Goal: Task Accomplishment & Management: Manage account settings

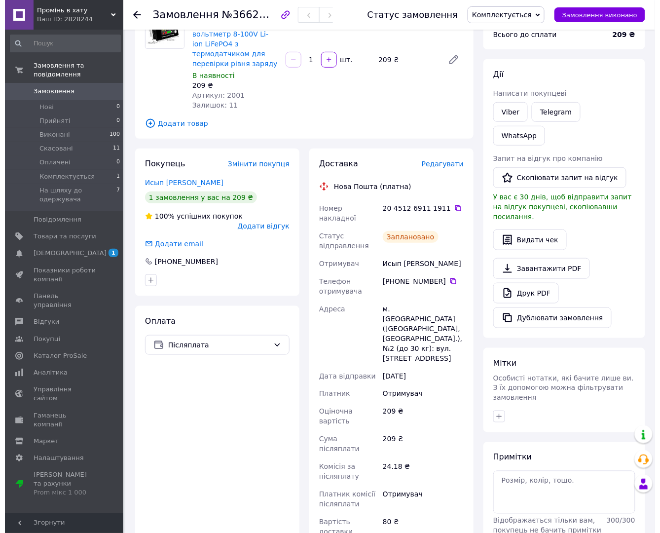
scroll to position [131, 0]
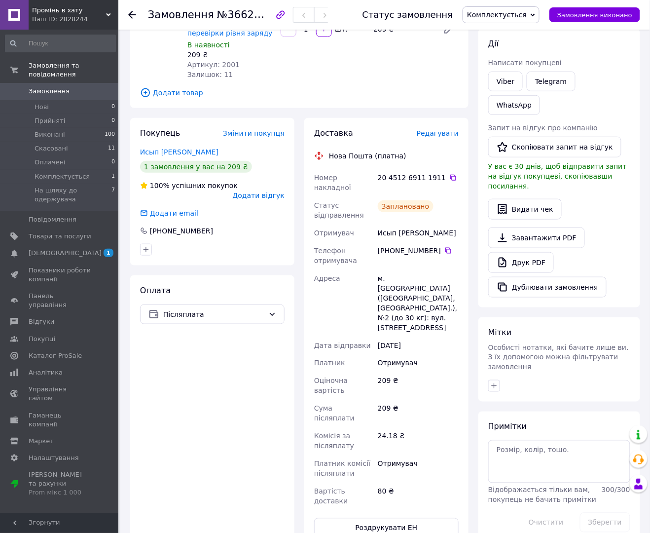
click at [452, 129] on span "Редагувати" at bounding box center [438, 133] width 42 height 8
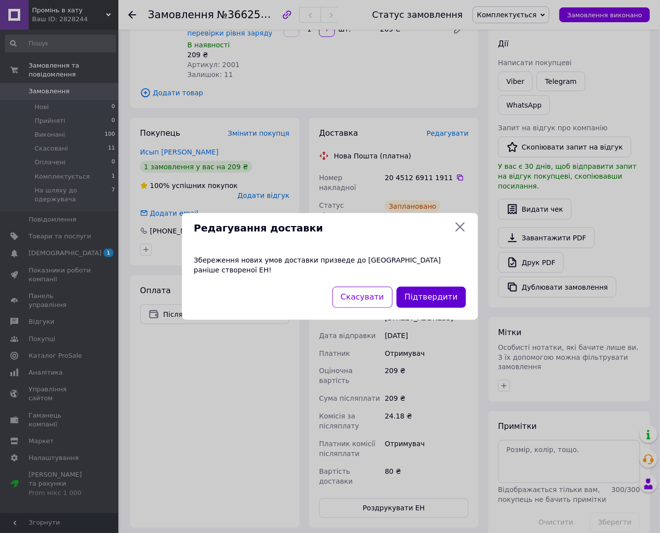
click at [420, 295] on button "Підтвердити" at bounding box center [432, 297] width 70 height 21
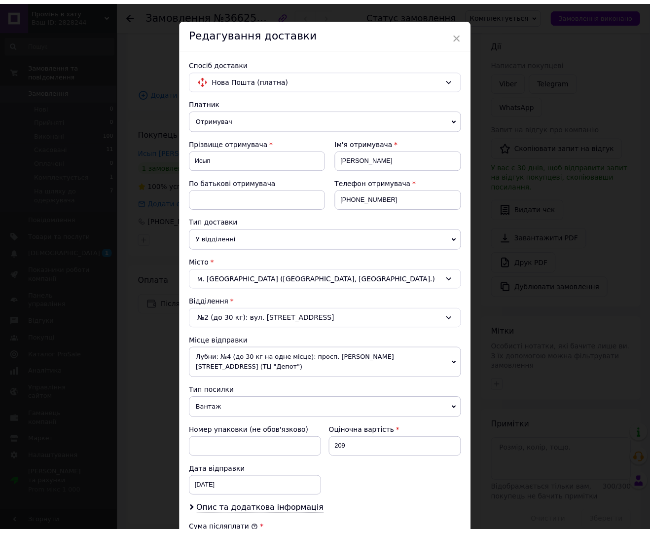
scroll to position [0, 0]
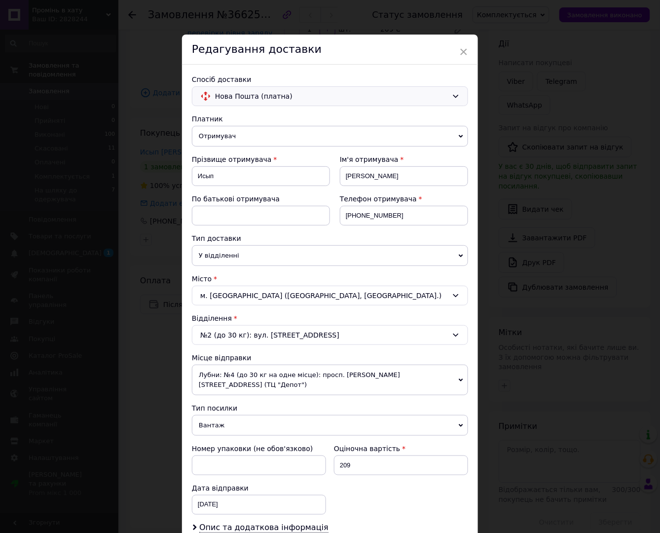
click at [447, 90] on div "Нова Пошта (платна)" at bounding box center [330, 96] width 276 height 20
click at [462, 51] on span "×" at bounding box center [463, 51] width 9 height 17
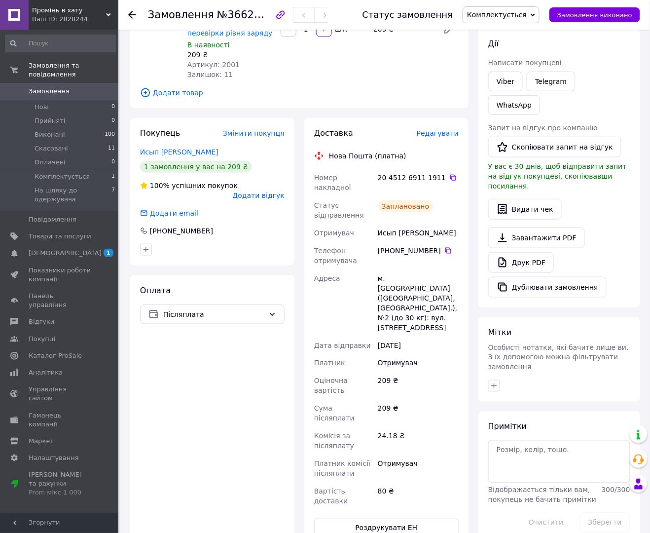
click at [356, 201] on span "Статус відправлення" at bounding box center [339, 210] width 50 height 18
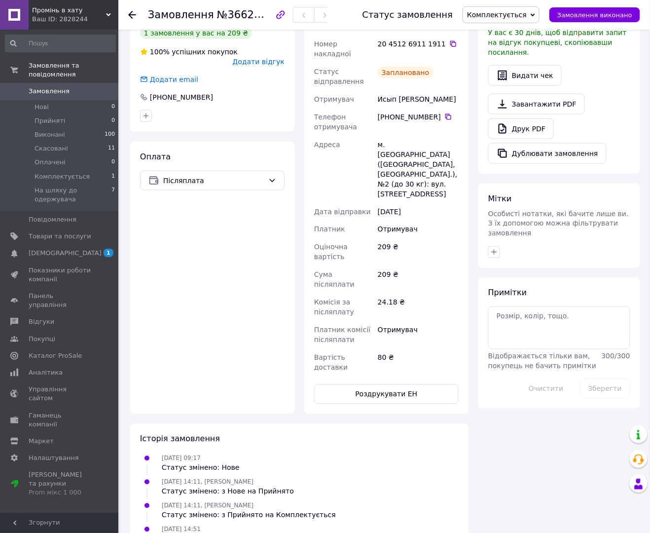
scroll to position [269, 0]
